Goal: Transaction & Acquisition: Purchase product/service

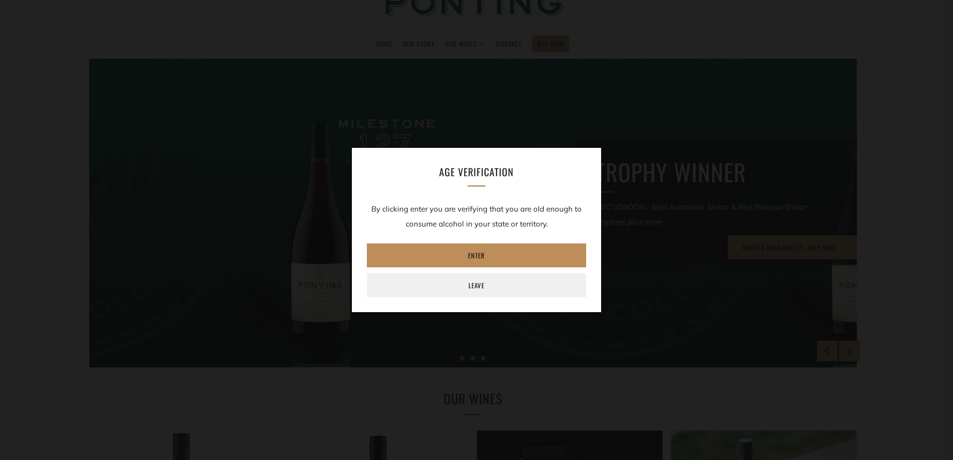
click at [481, 245] on link "Enter" at bounding box center [476, 256] width 219 height 24
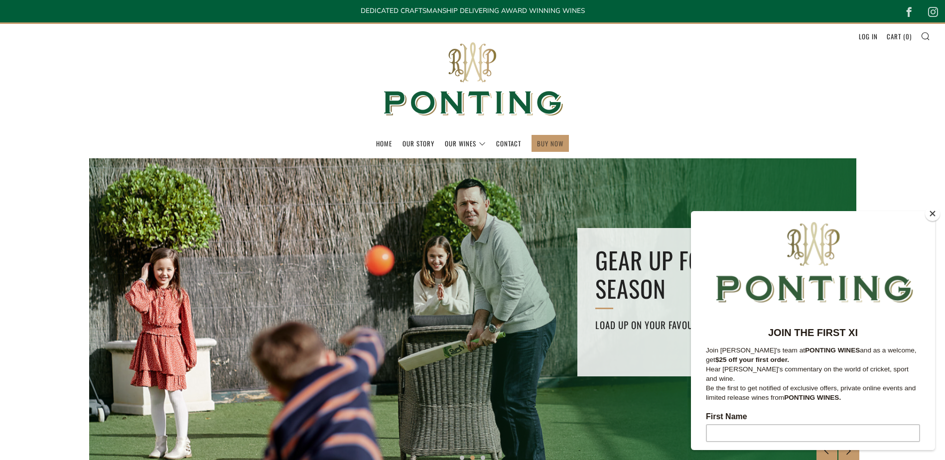
click at [544, 145] on link "BUY NOW" at bounding box center [550, 144] width 26 height 16
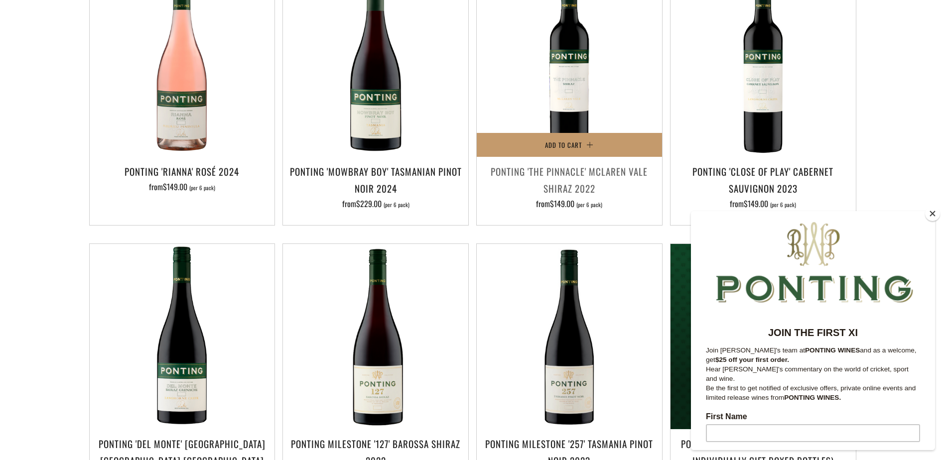
scroll to position [747, 0]
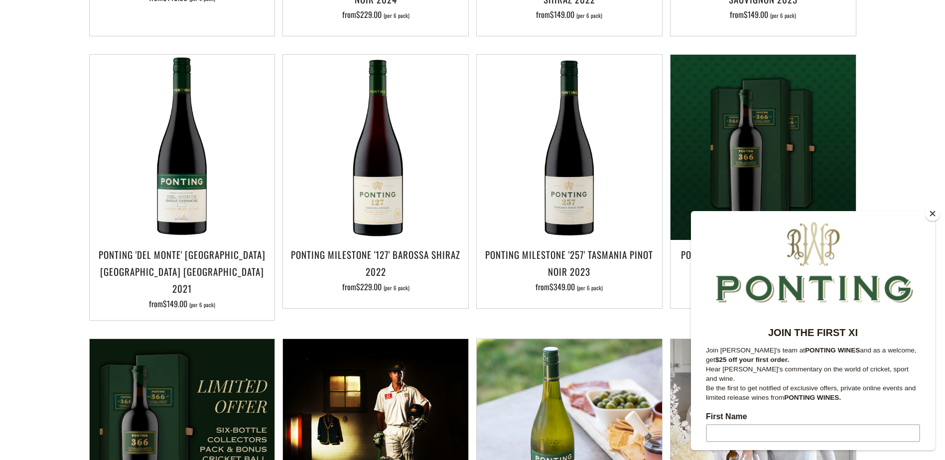
click at [929, 216] on button "Close" at bounding box center [932, 213] width 15 height 15
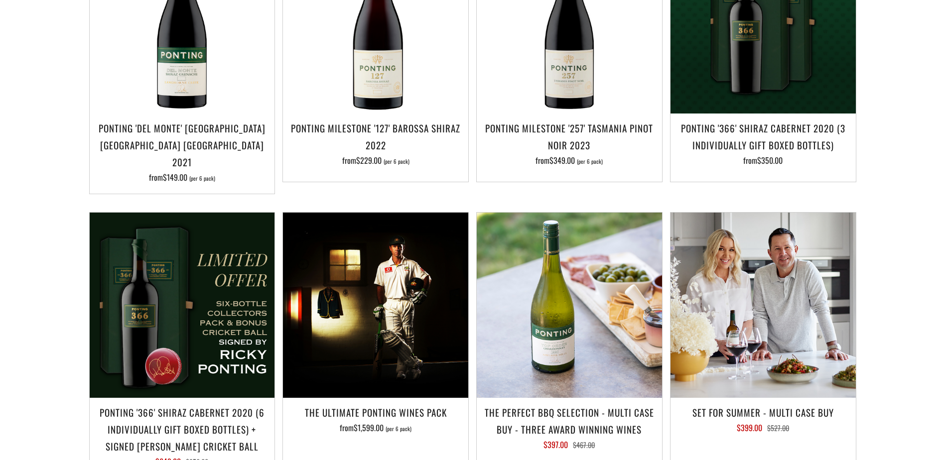
scroll to position [947, 0]
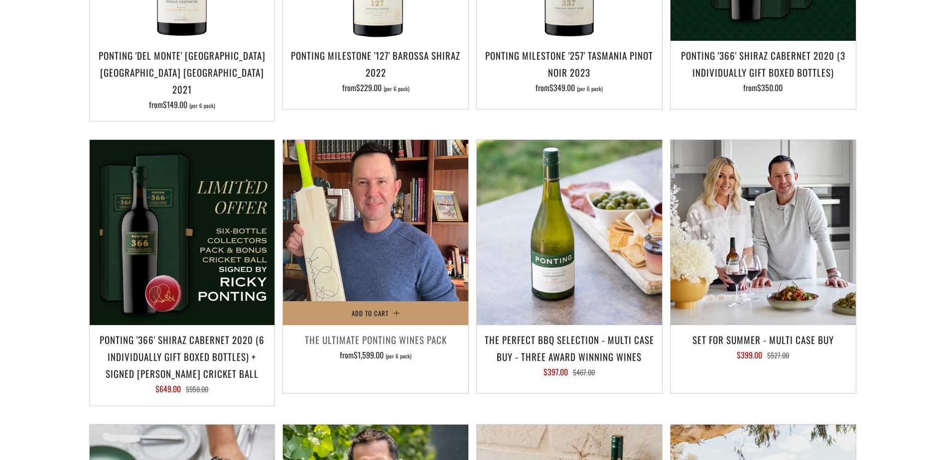
click at [437, 226] on img at bounding box center [375, 232] width 185 height 185
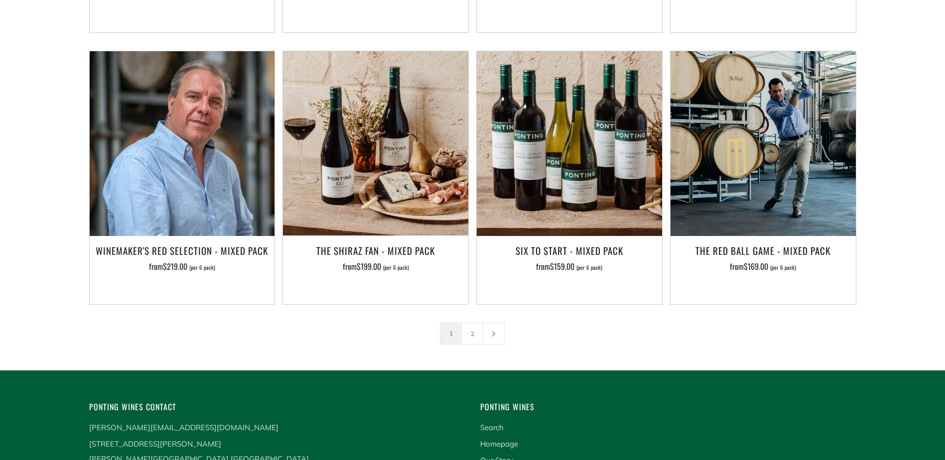
scroll to position [1728, 0]
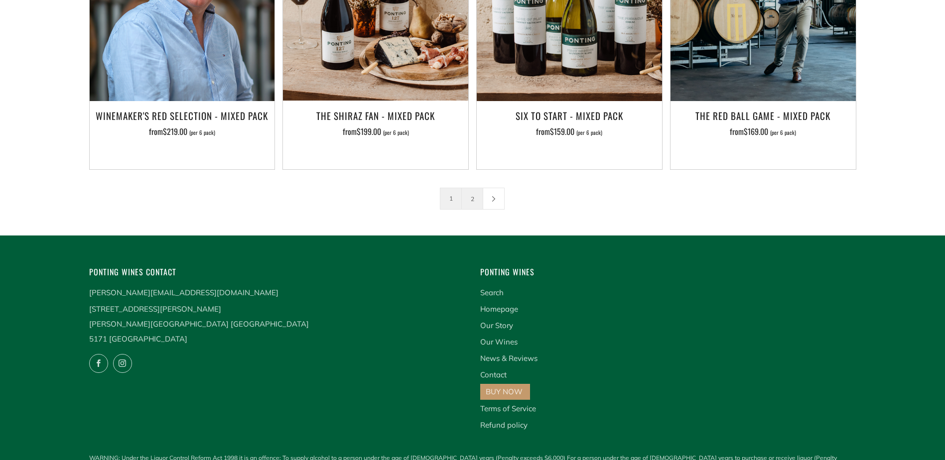
click at [476, 188] on link "2" at bounding box center [472, 198] width 21 height 21
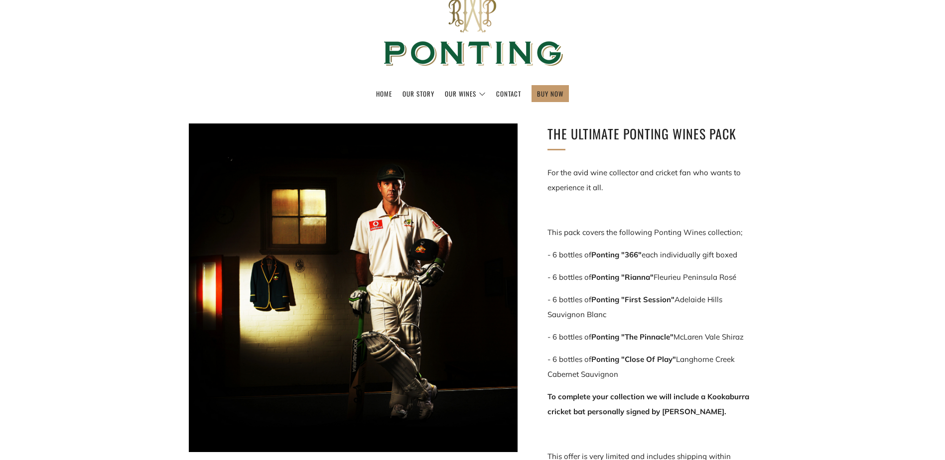
scroll to position [149, 0]
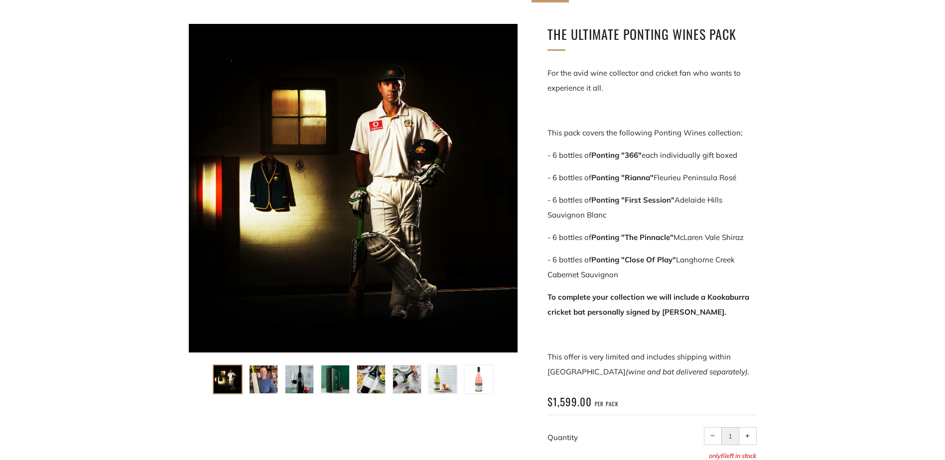
drag, startPoint x: 252, startPoint y: 384, endPoint x: 521, endPoint y: 263, distance: 295.0
click at [521, 263] on div "The Ultimate Ponting Wines Pack For the avid wine collector and cricket fan who…" at bounding box center [637, 264] width 239 height 480
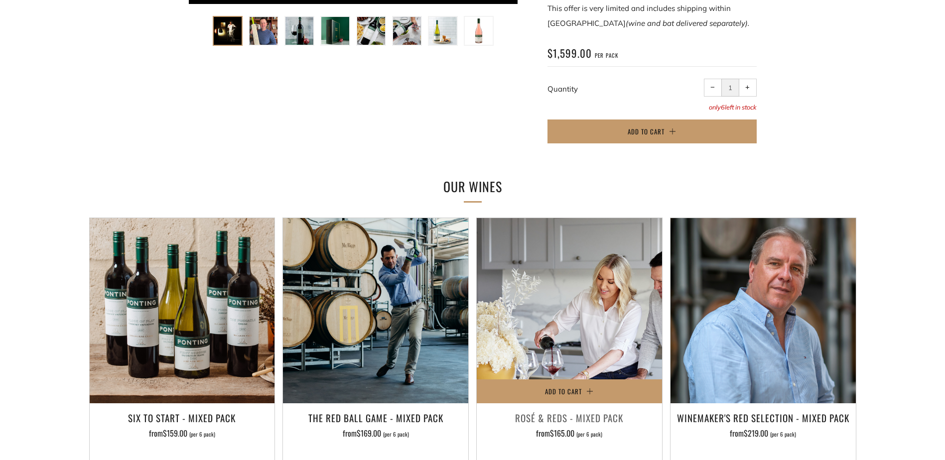
scroll to position [548, 0]
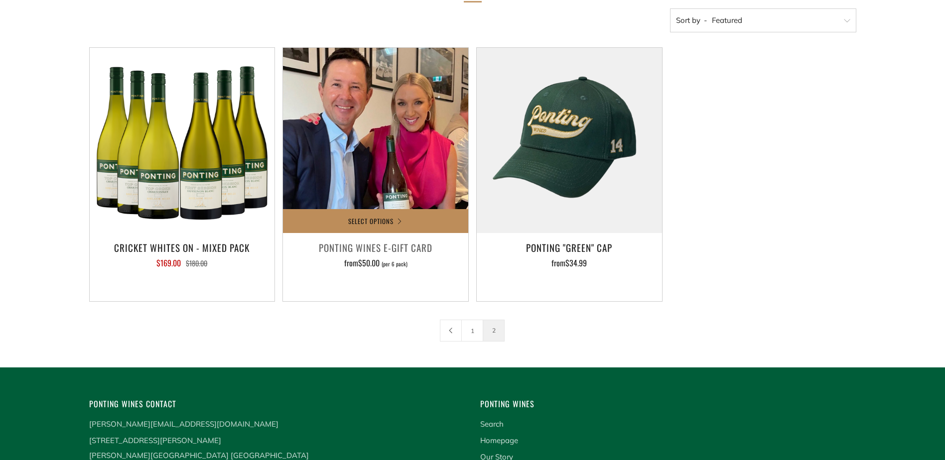
scroll to position [249, 0]
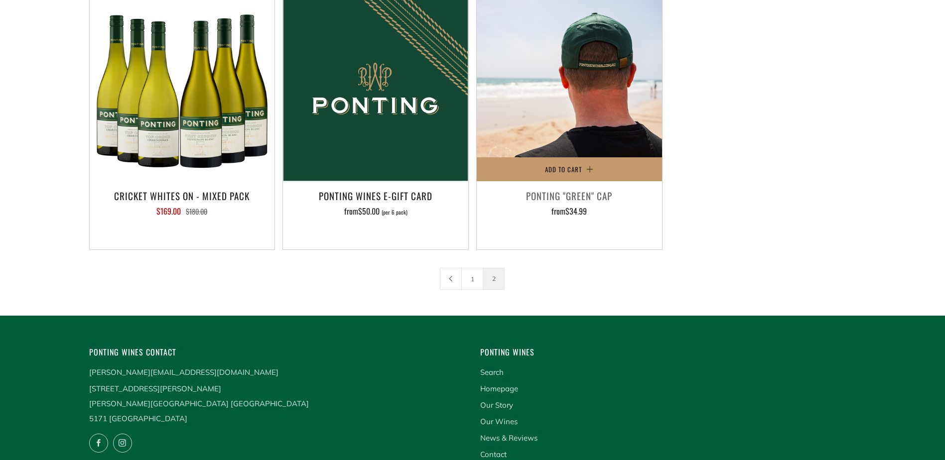
click at [630, 133] on img at bounding box center [569, 88] width 185 height 185
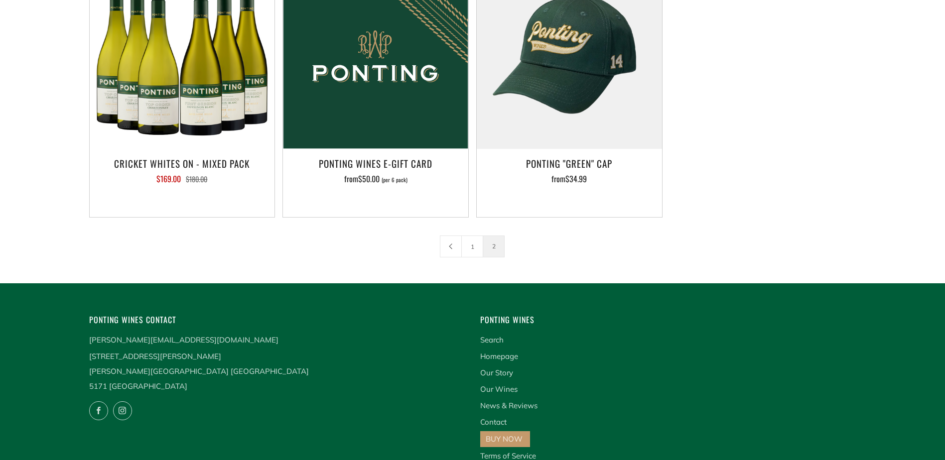
scroll to position [299, 0]
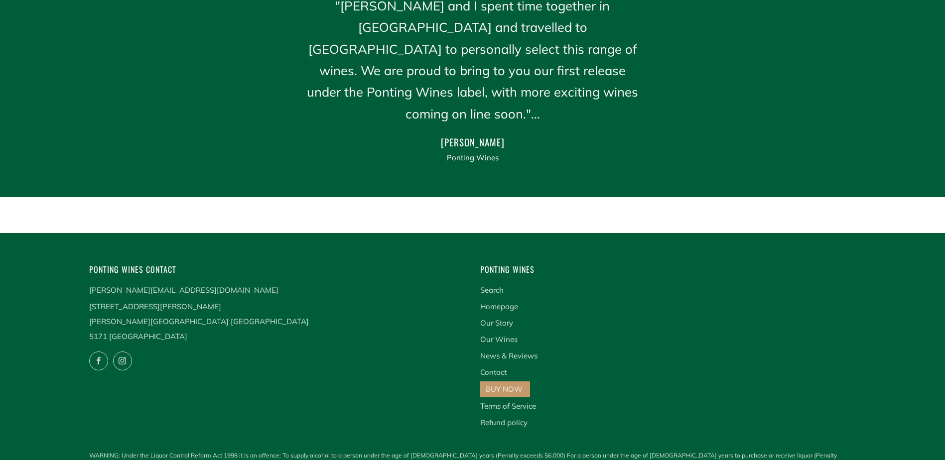
scroll to position [1250, 0]
